Goal: Information Seeking & Learning: Learn about a topic

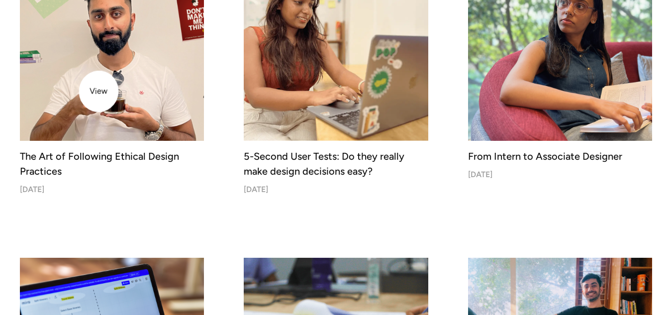
scroll to position [1313, 0]
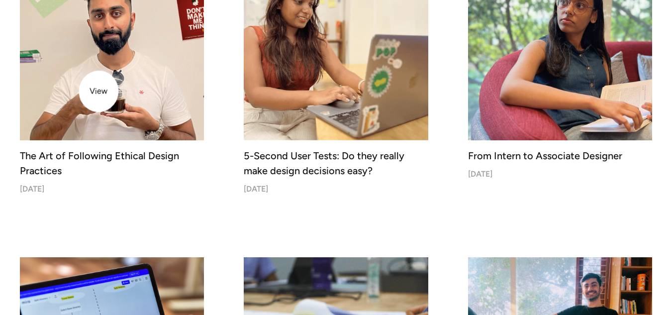
click at [99, 85] on img at bounding box center [112, 48] width 194 height 194
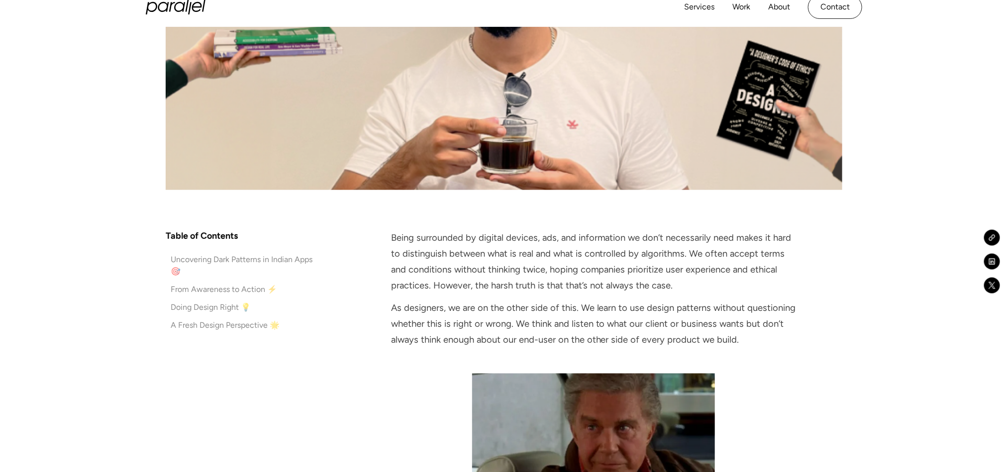
scroll to position [448, 0]
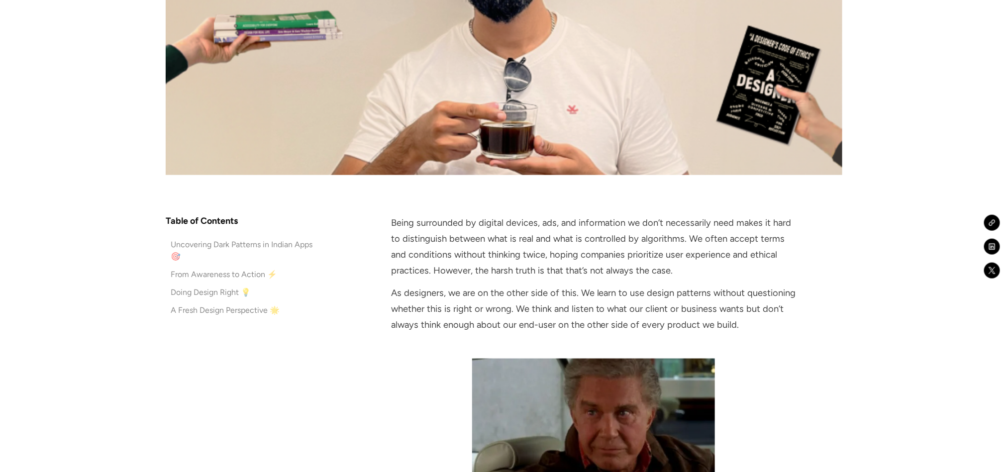
click at [196, 244] on div "Uncovering Dark Patterns in Indian Apps 🎯" at bounding box center [247, 251] width 152 height 24
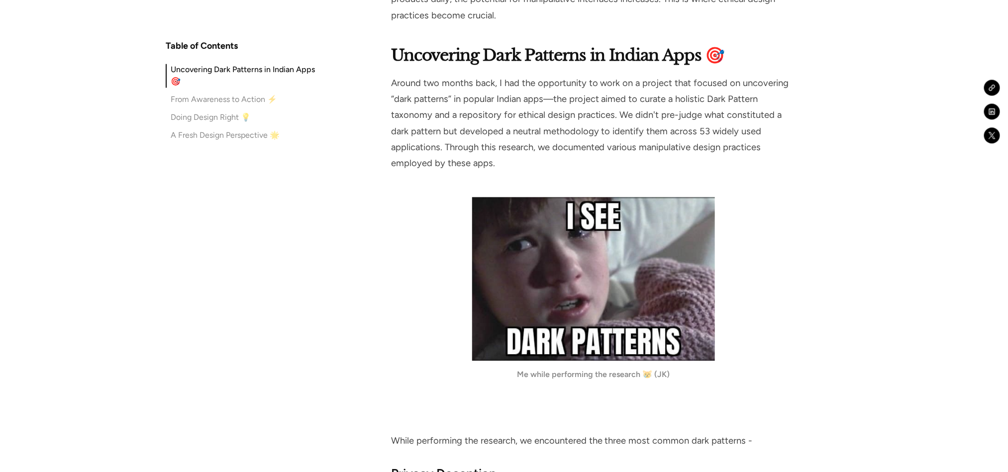
scroll to position [1103, 0]
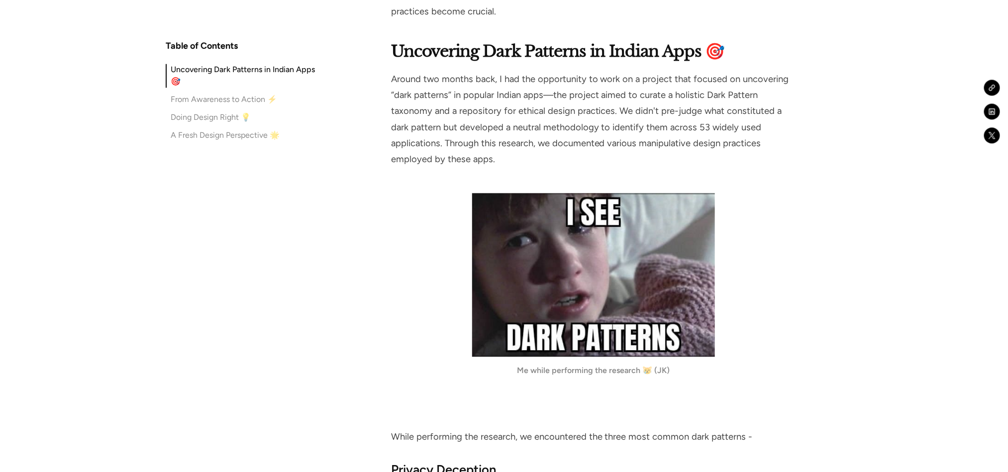
click at [219, 100] on div "From Awareness to Action ⚡" at bounding box center [224, 100] width 106 height 12
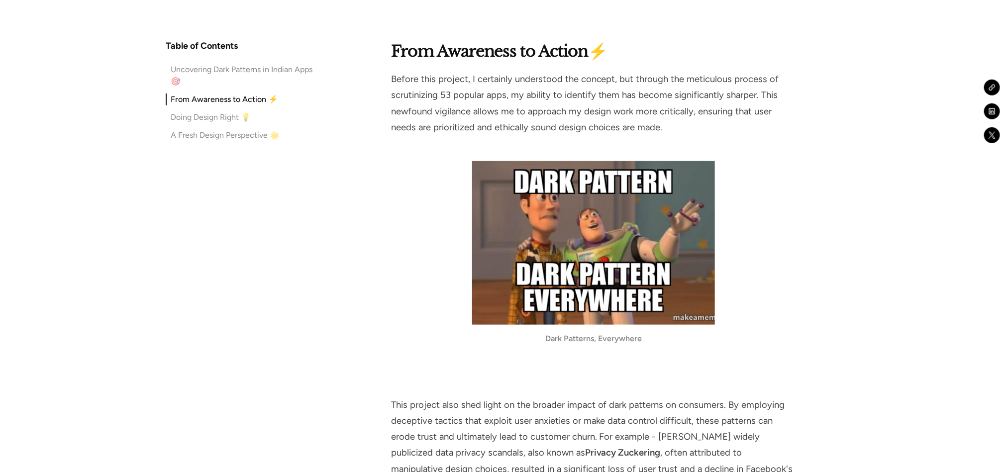
click at [212, 114] on div "Doing Design Right 💡" at bounding box center [211, 117] width 80 height 12
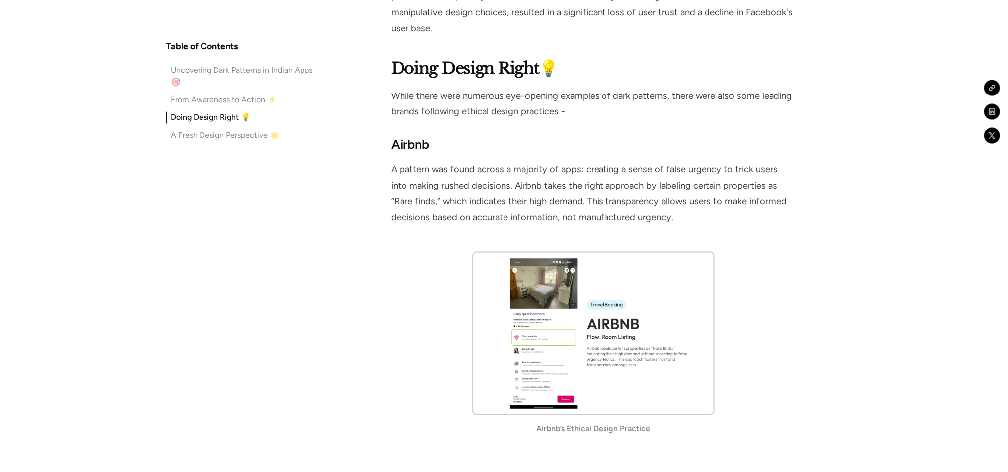
click at [209, 130] on div "A Fresh Design Perspective 🌟" at bounding box center [225, 135] width 109 height 12
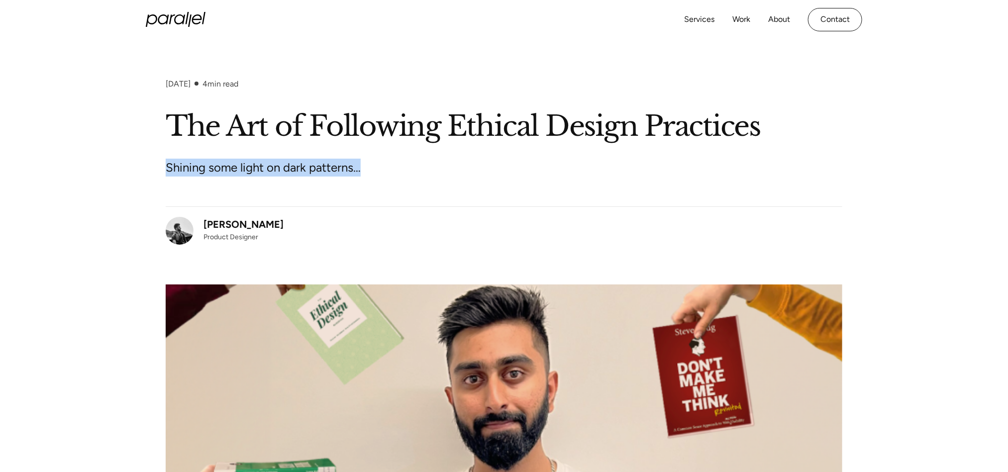
drag, startPoint x: 368, startPoint y: 167, endPoint x: 138, endPoint y: 176, distance: 230.0
click at [138, 176] on div "June 18, 2024 4 min read The Art of Following Ethical Design Practices Shining …" at bounding box center [504, 351] width 1008 height 544
click at [526, 172] on p "Shining some light on dark patterns…" at bounding box center [352, 168] width 373 height 18
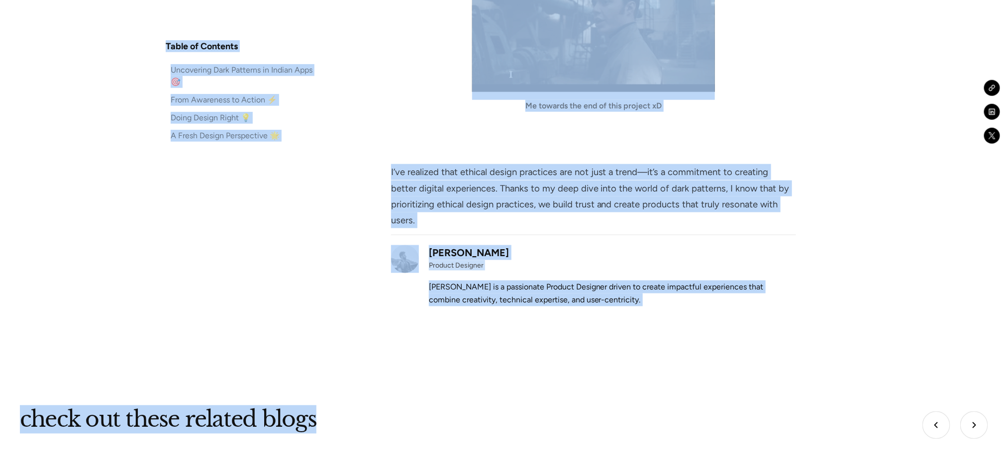
scroll to position [4661, 0]
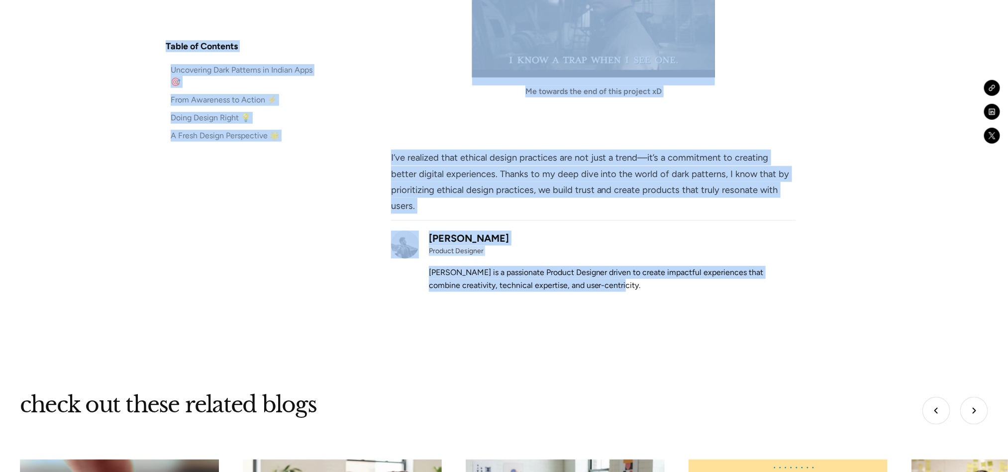
drag, startPoint x: 158, startPoint y: 285, endPoint x: 661, endPoint y: 272, distance: 503.1
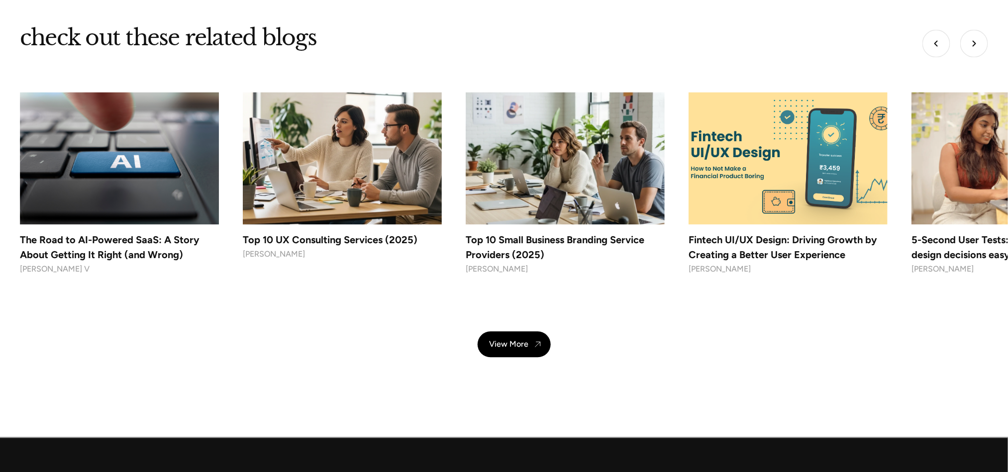
scroll to position [5034, 0]
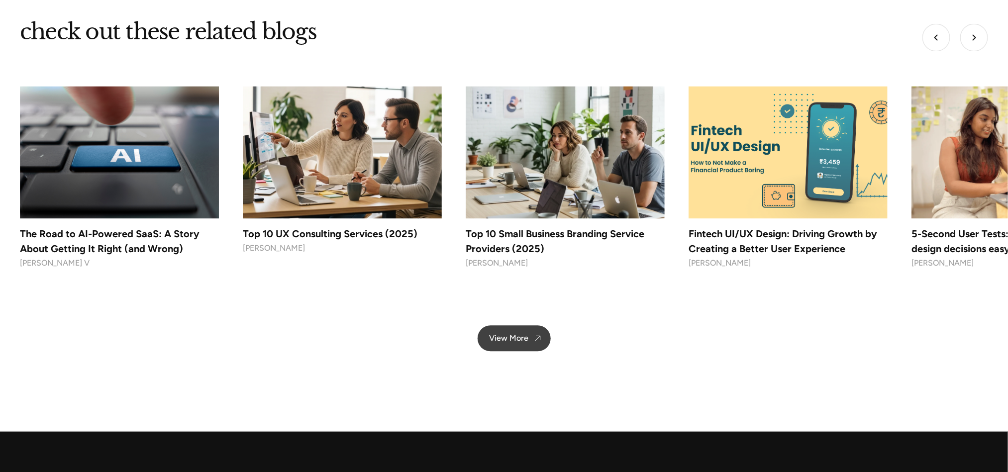
click at [518, 314] on link "View More" at bounding box center [514, 339] width 73 height 26
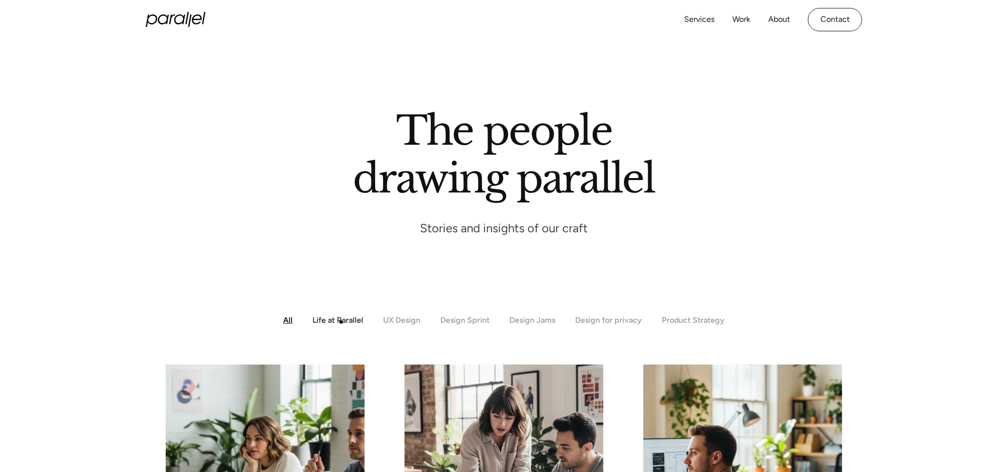
click at [341, 318] on div "Life at Parallel" at bounding box center [338, 319] width 51 height 9
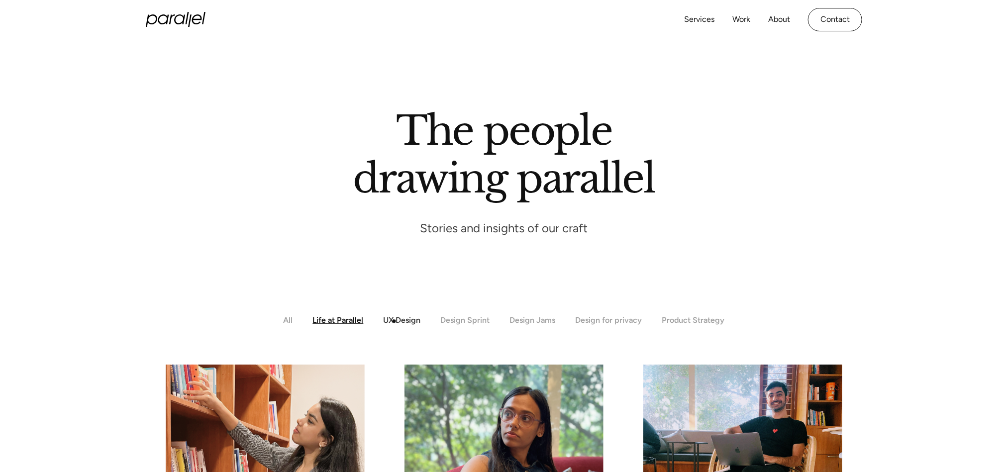
click at [399, 322] on div "UX Design" at bounding box center [402, 319] width 37 height 9
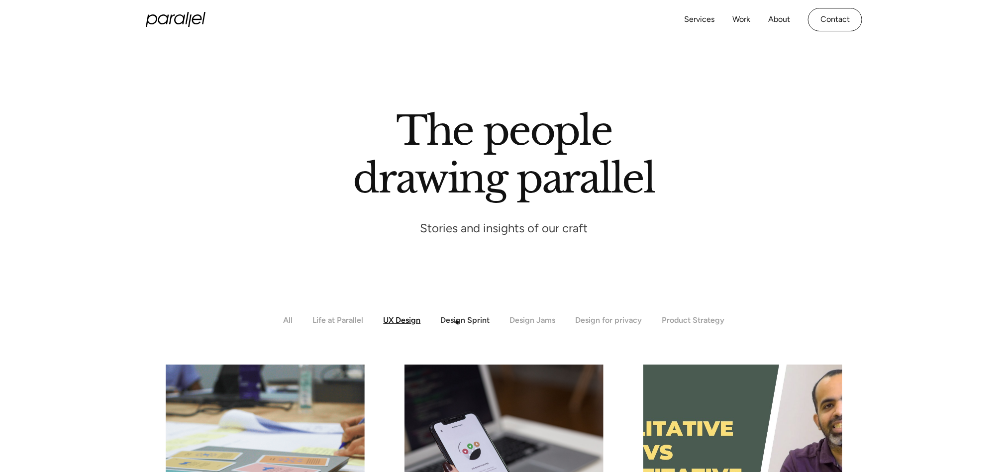
drag, startPoint x: 461, startPoint y: 322, endPoint x: 466, endPoint y: 324, distance: 5.2
click at [461, 322] on div "Design Sprint" at bounding box center [465, 319] width 49 height 9
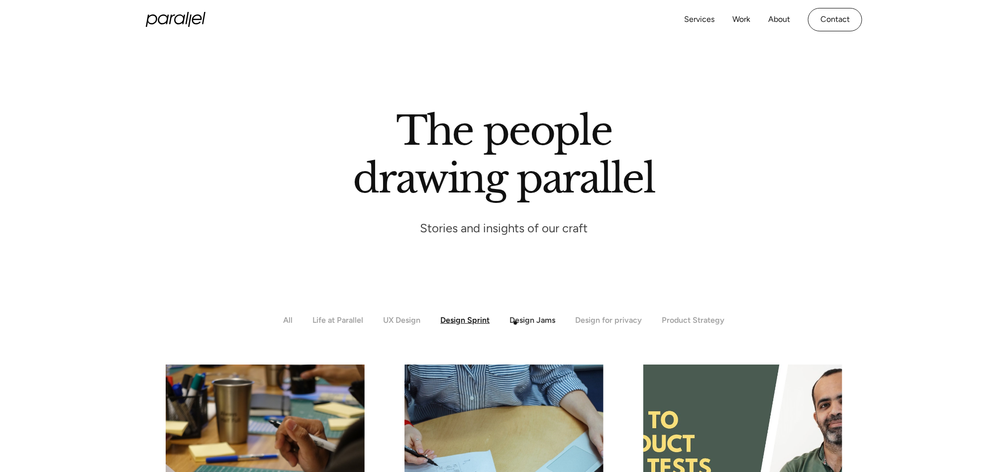
drag, startPoint x: 520, startPoint y: 322, endPoint x: 529, endPoint y: 322, distance: 9.0
click at [520, 322] on div "Design Jams" at bounding box center [533, 319] width 46 height 9
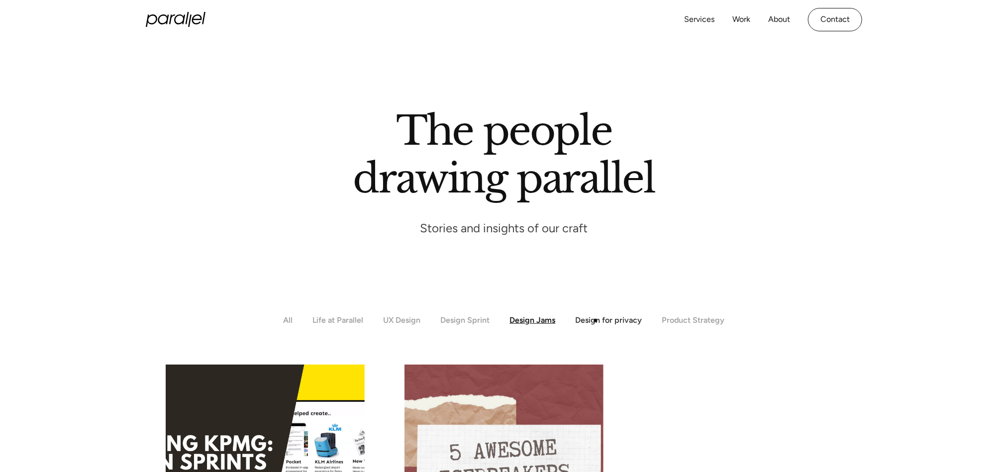
click at [600, 320] on div "Design for privacy" at bounding box center [609, 319] width 67 height 9
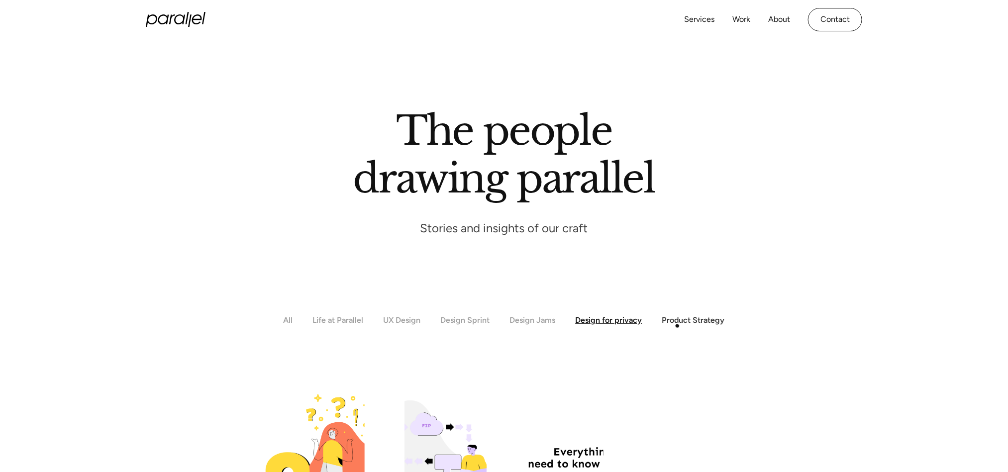
click at [686, 323] on div "Product Strategy" at bounding box center [693, 319] width 63 height 9
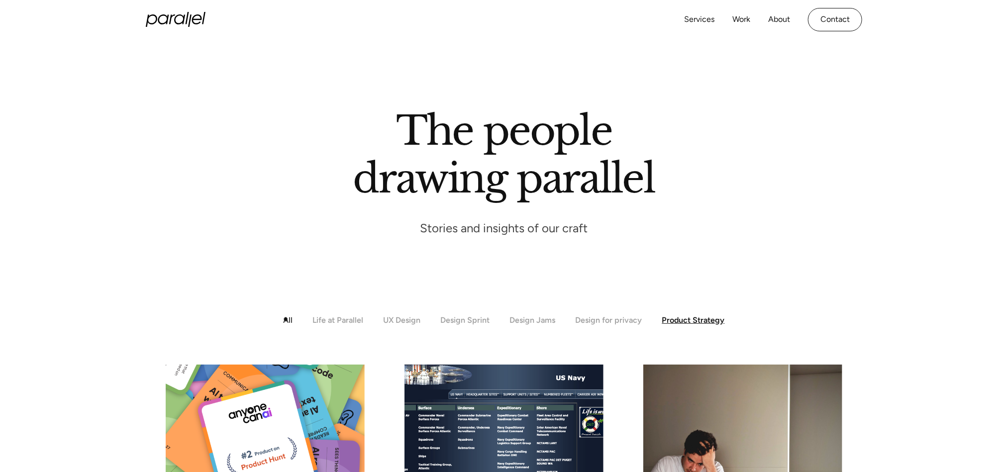
click at [285, 319] on div "All" at bounding box center [288, 319] width 9 height 9
